Goal: Check status: Check status

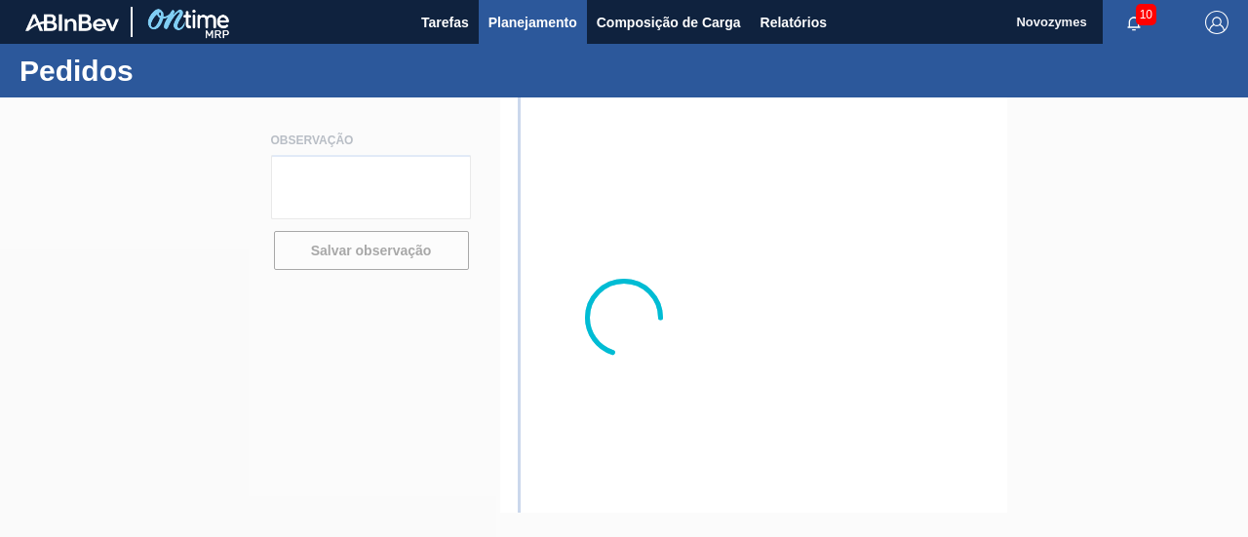
click at [565, 20] on span "Planejamento" at bounding box center [532, 22] width 89 height 23
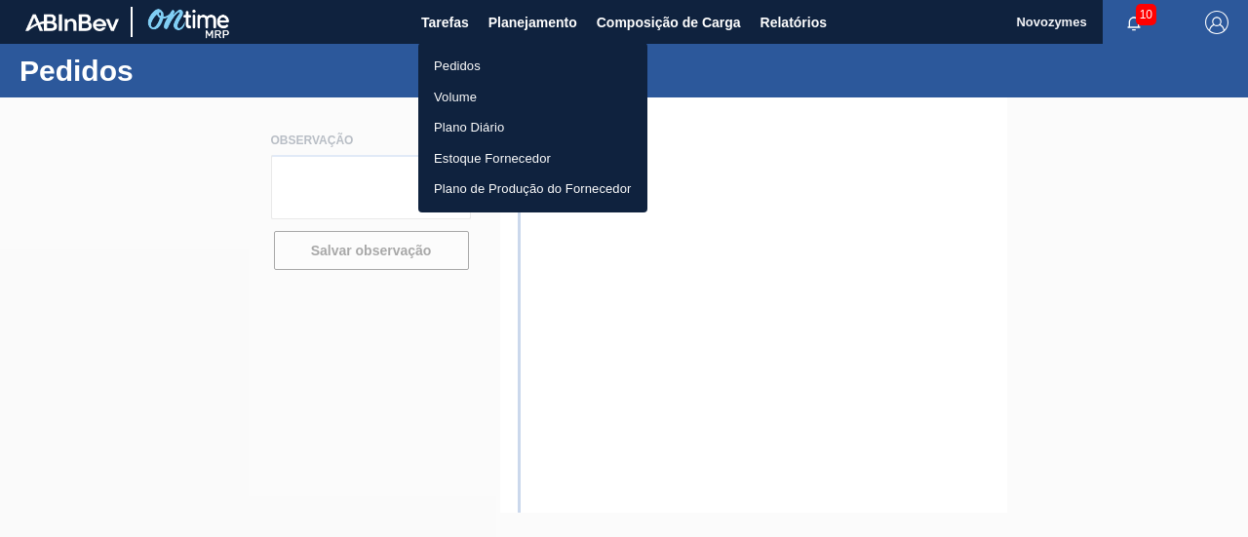
type textarea "[PERSON_NAME] será enviado em até 04/julho pois iniciaremos importação sob dema…"
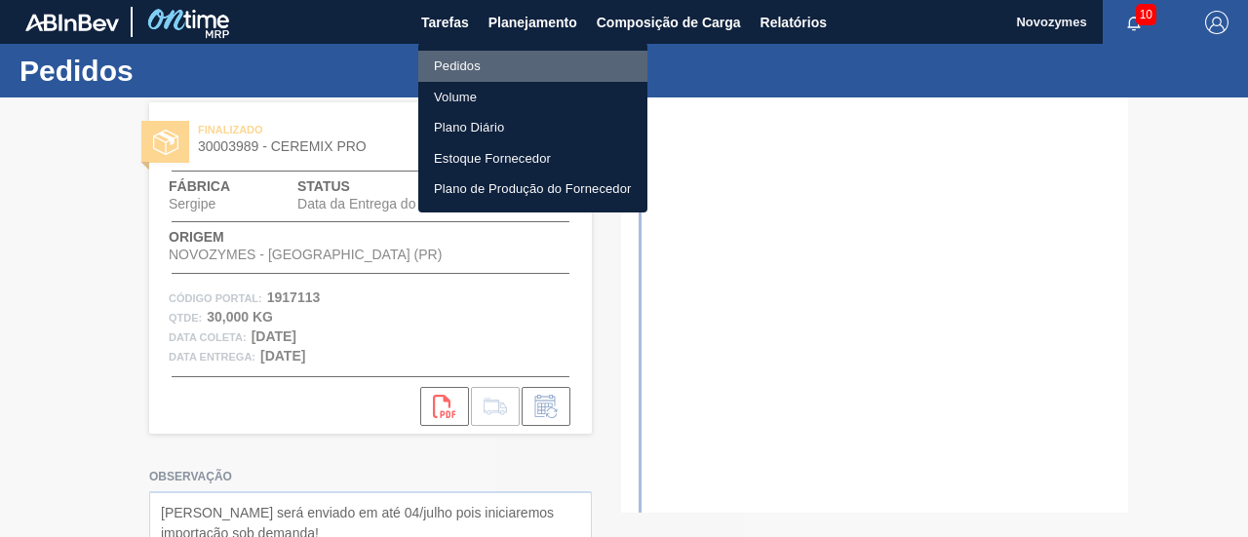
click at [446, 59] on li "Pedidos" at bounding box center [532, 66] width 229 height 31
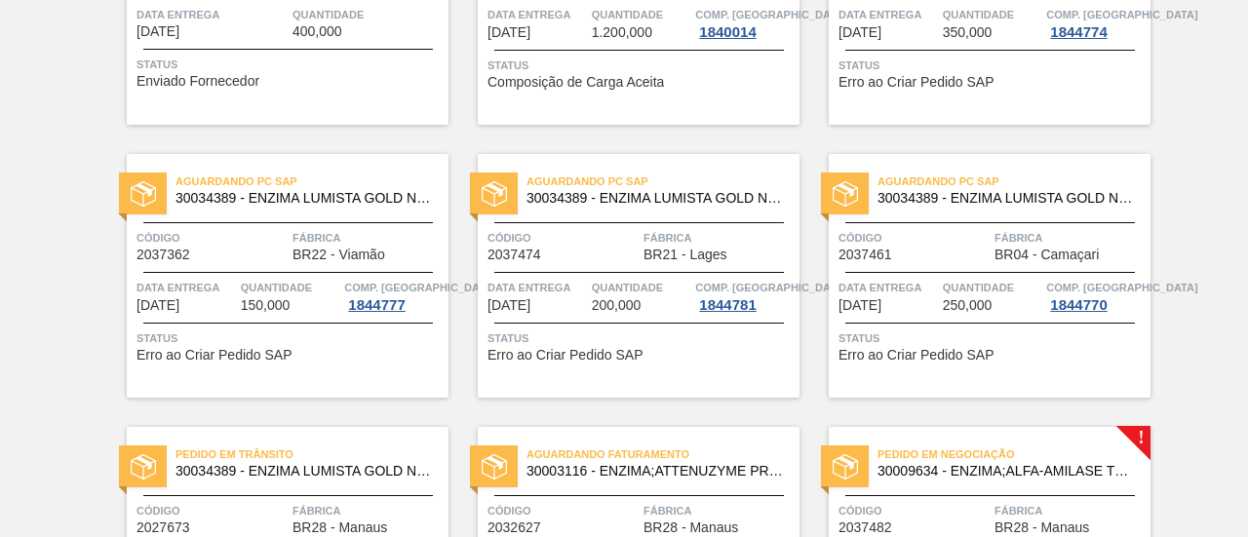
scroll to position [1862, 0]
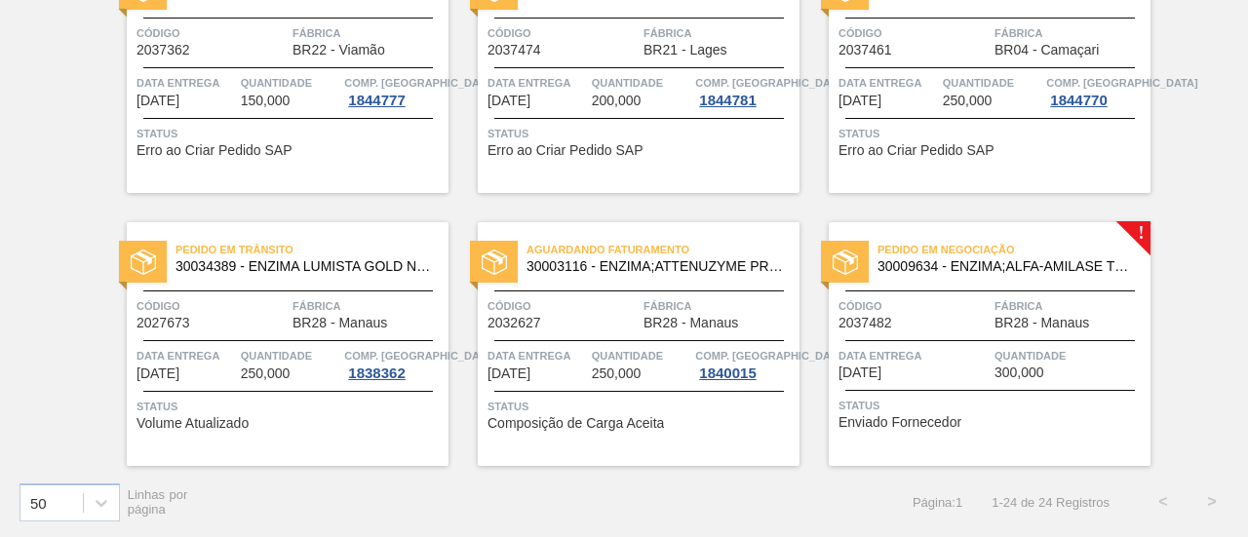
click at [287, 353] on span "Quantidade" at bounding box center [290, 355] width 99 height 19
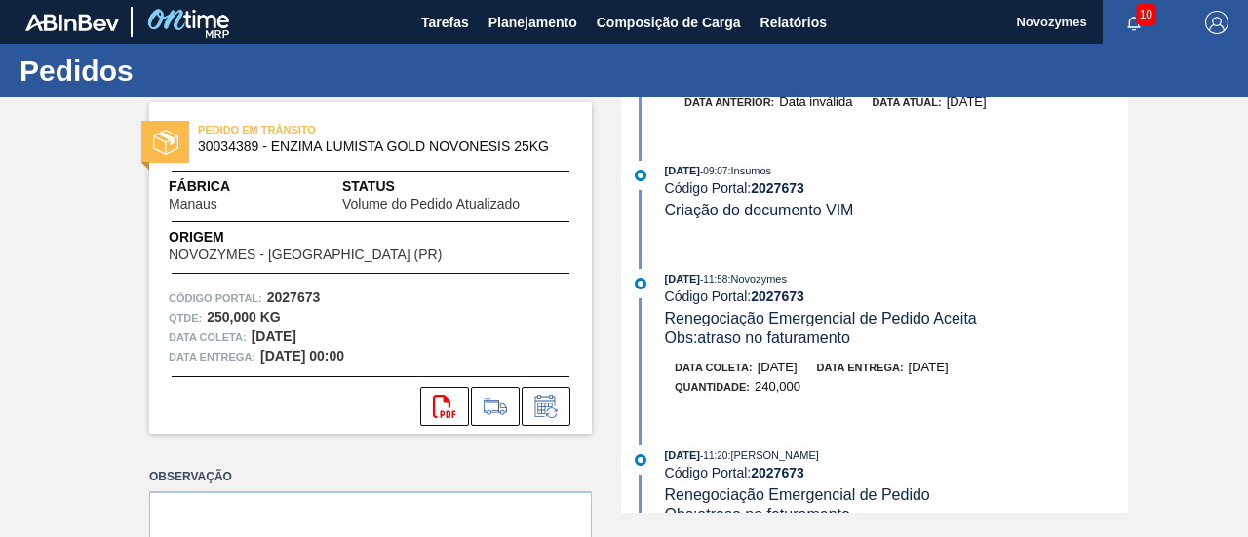
scroll to position [585, 0]
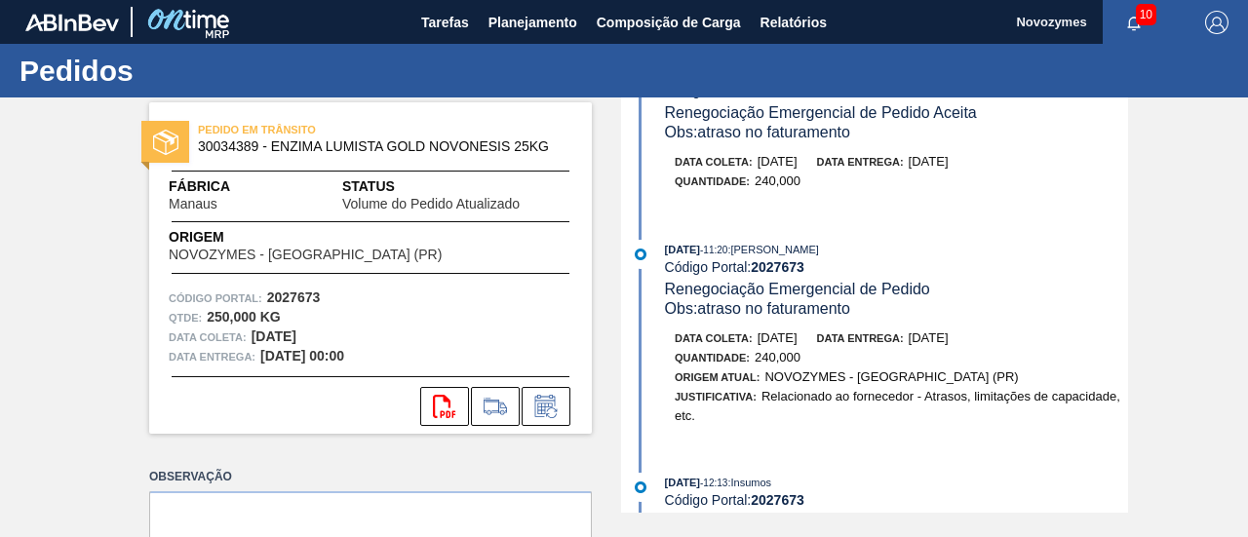
click at [84, 254] on div "PEDIDO EM TRÂNSITO 30034389 - ENZIMA LUMISTA GOLD NOVONESIS 25KG Fábrica Manaus…" at bounding box center [624, 304] width 1248 height 415
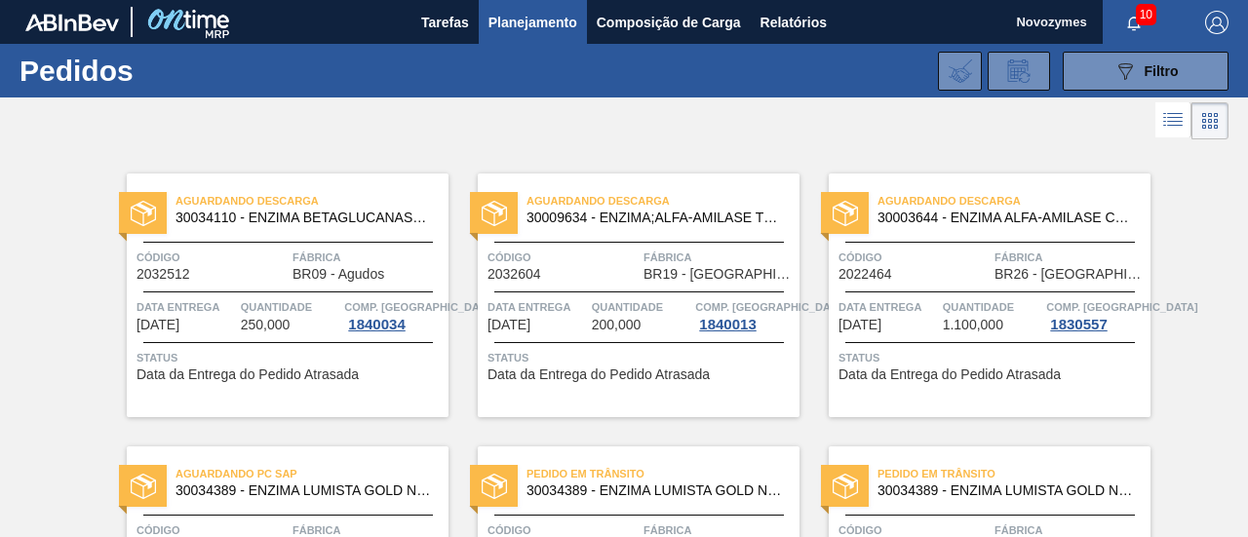
scroll to position [195, 0]
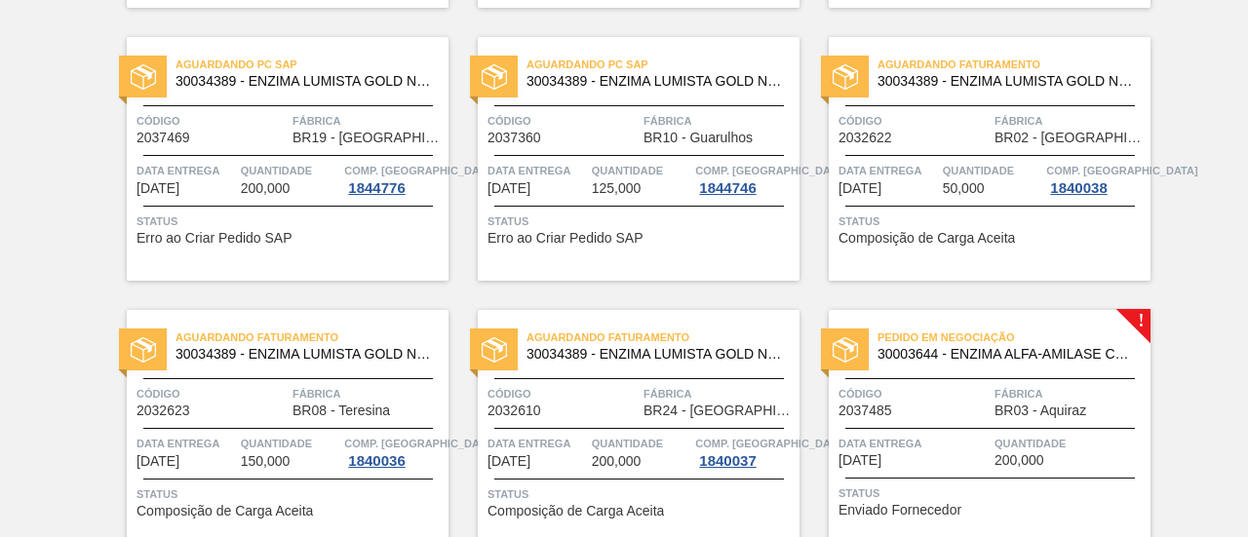
scroll to position [585, 0]
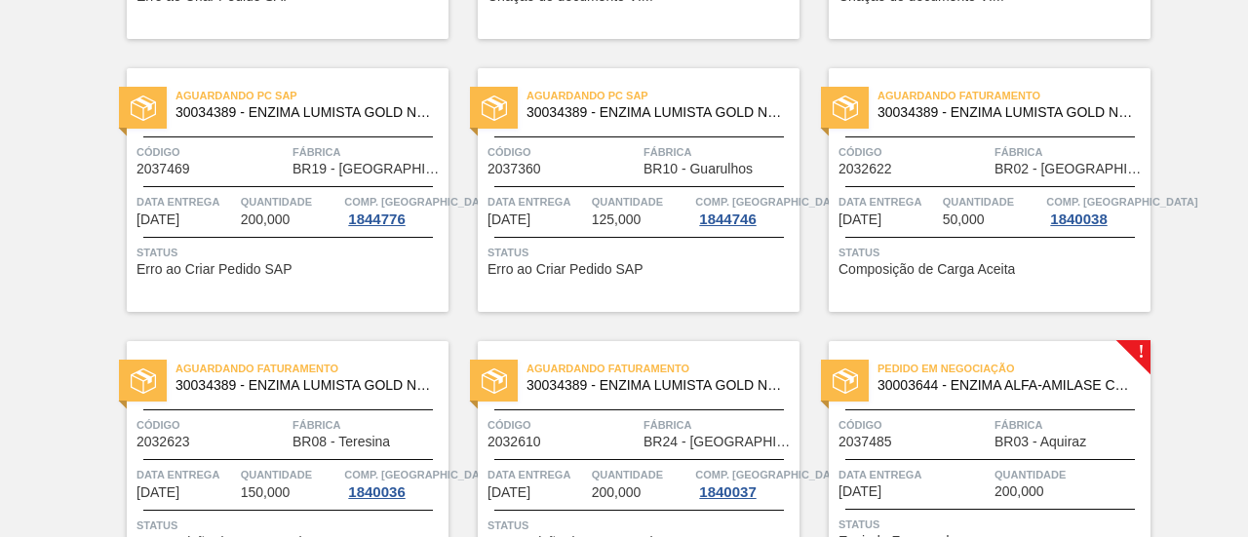
scroll to position [877, 0]
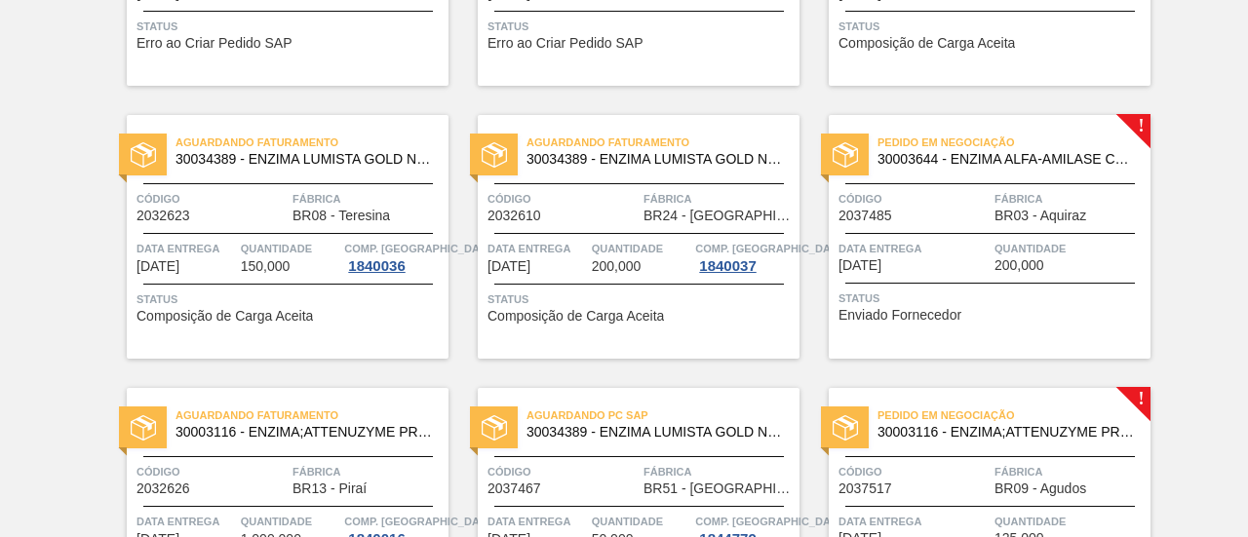
click at [1055, 254] on span "Quantidade" at bounding box center [1069, 248] width 151 height 19
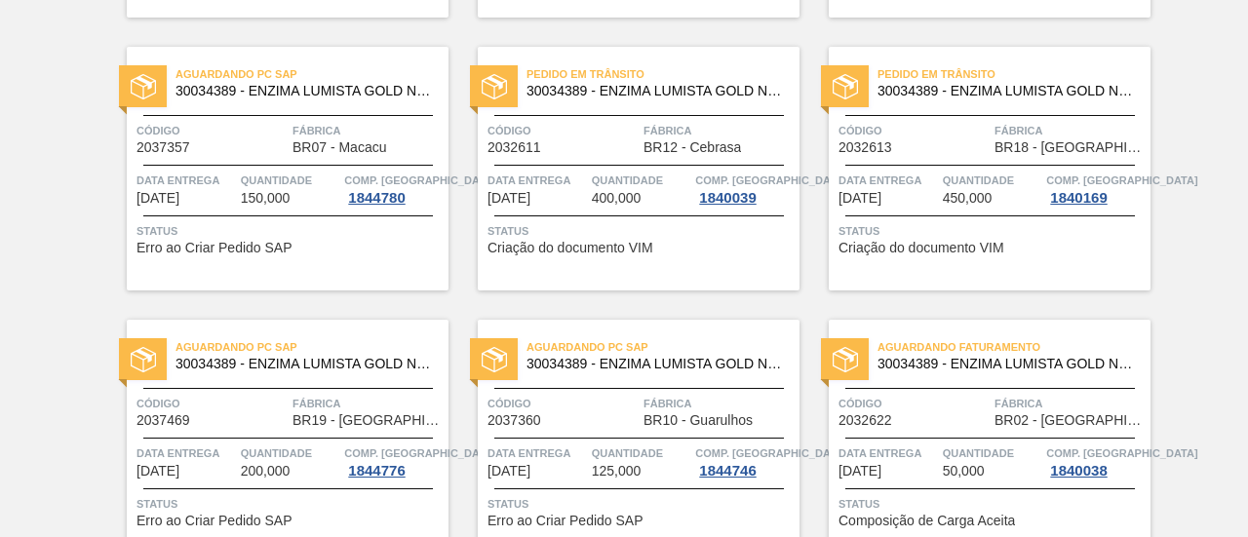
scroll to position [790, 0]
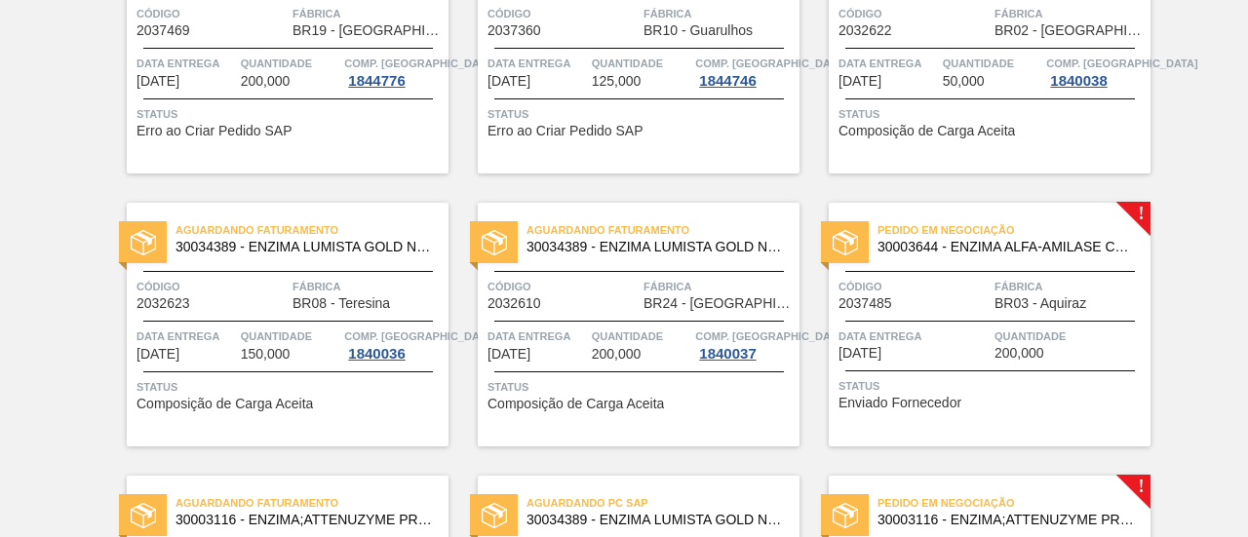
click at [1002, 335] on span "Quantidade" at bounding box center [1069, 336] width 151 height 19
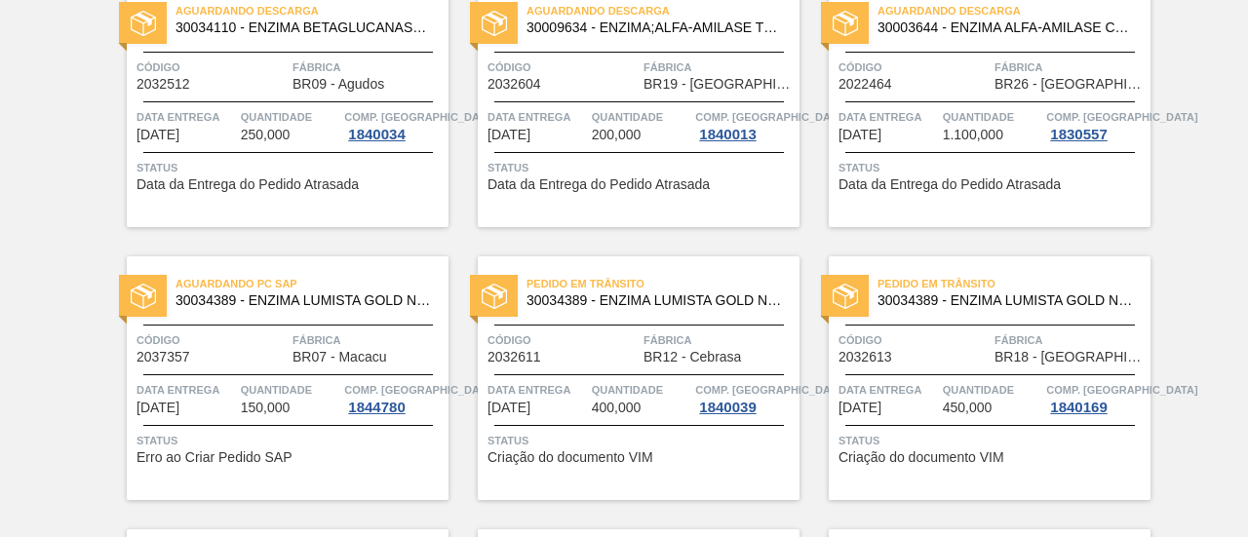
scroll to position [195, 0]
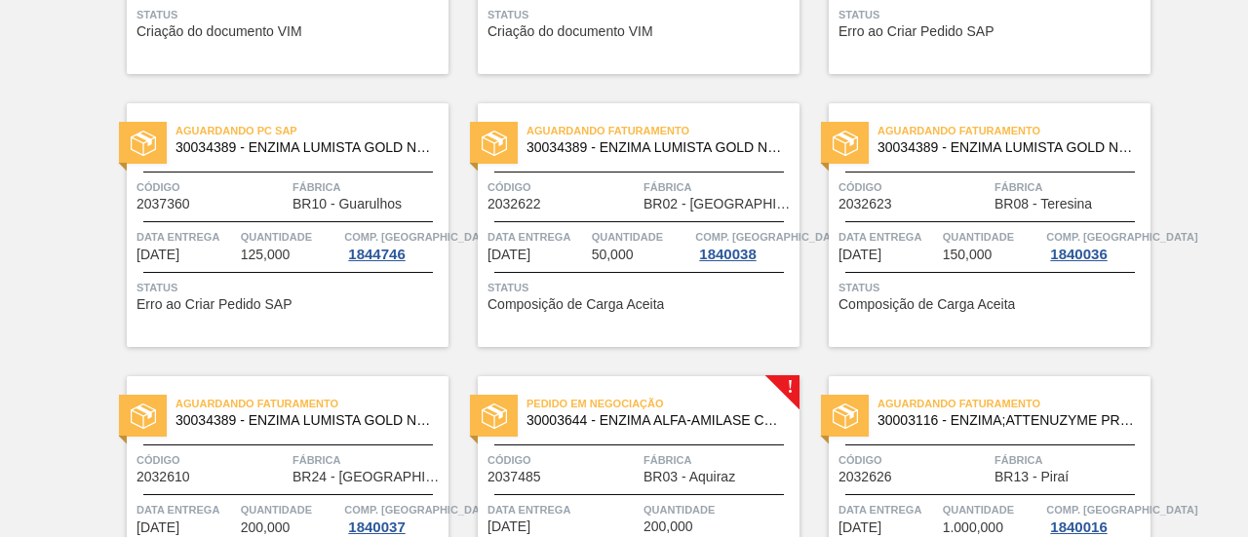
scroll to position [780, 0]
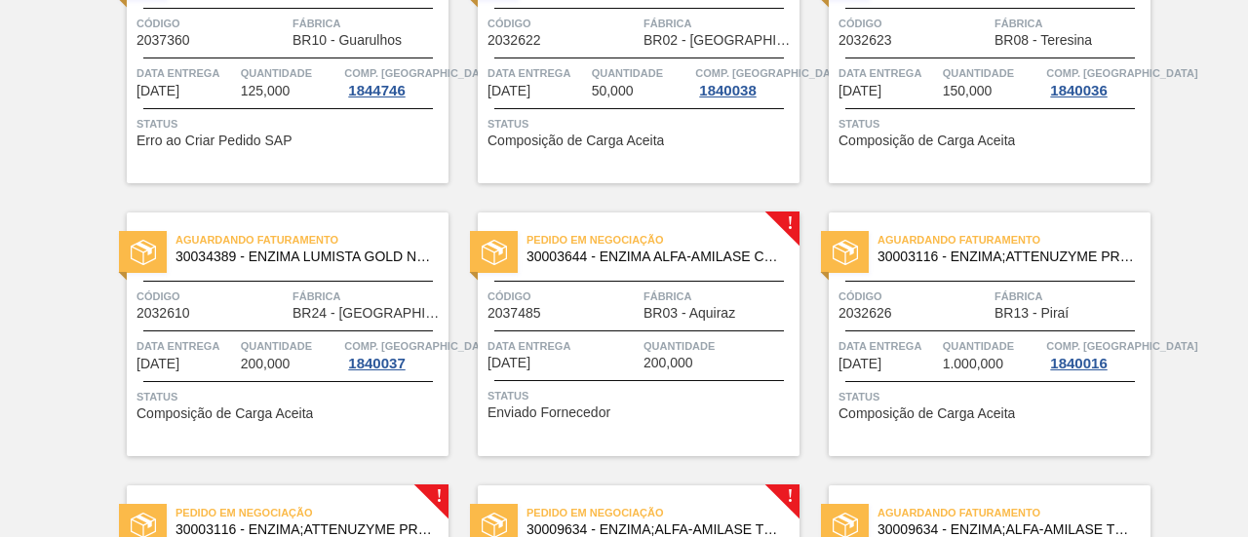
click at [84, 414] on div "Aguardando Descarga 30034110 - ENZIMA BETAGLUCANASE ULTRAFLO PRIME Código 20325…" at bounding box center [624, 455] width 1248 height 2183
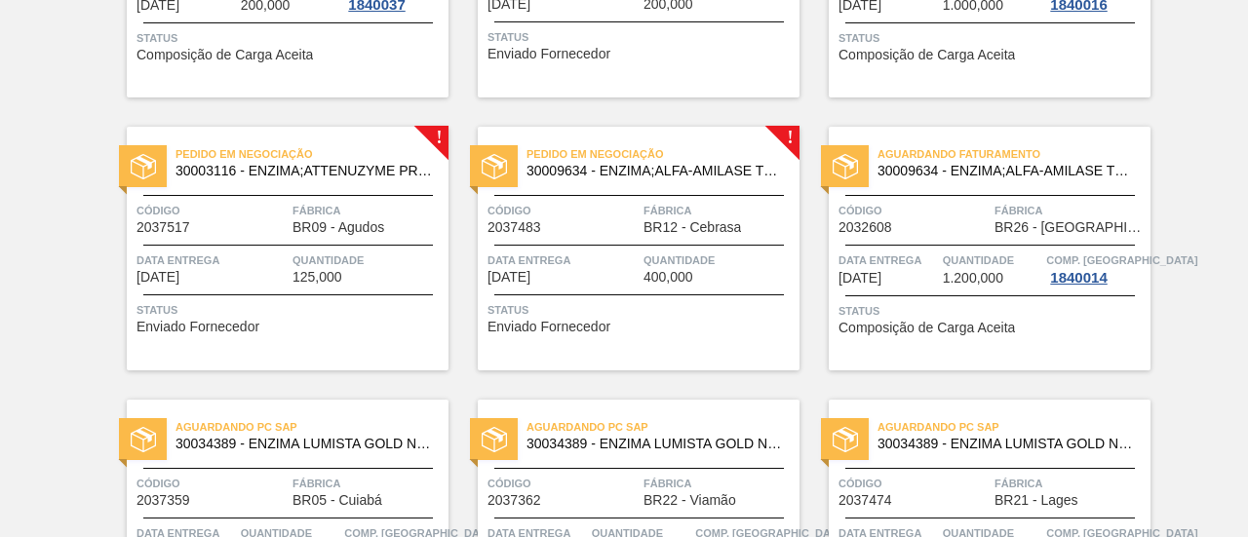
scroll to position [1170, 0]
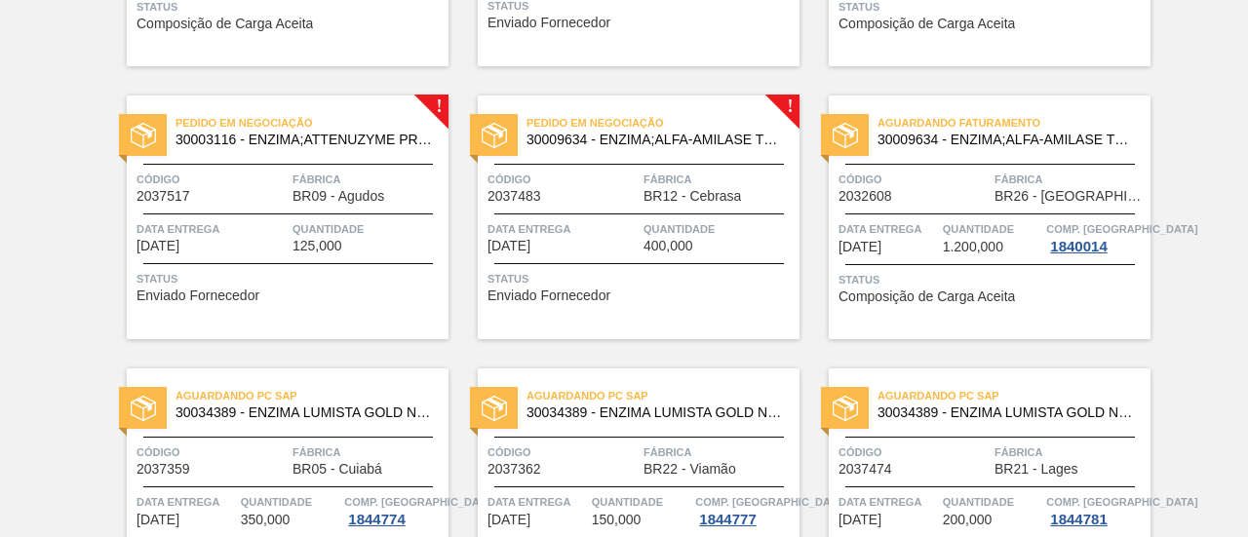
click at [76, 327] on div "Aguardando Descarga 30034110 - ENZIMA BETAGLUCANASE ULTRAFLO PRIME Código 20325…" at bounding box center [624, 66] width 1248 height 2183
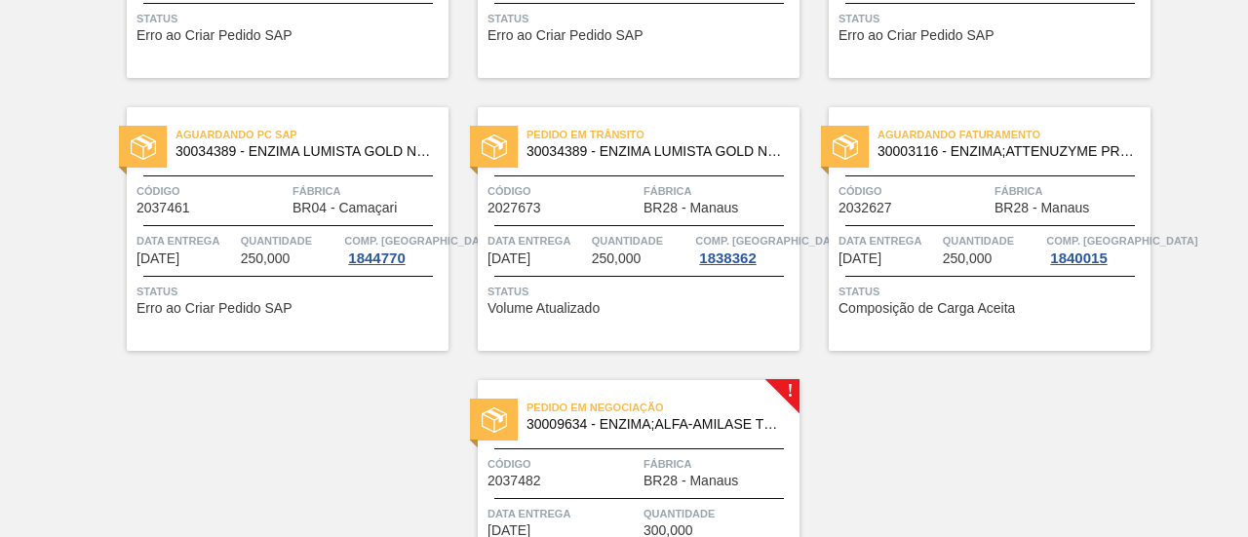
scroll to position [1862, 0]
